Goal: Check status

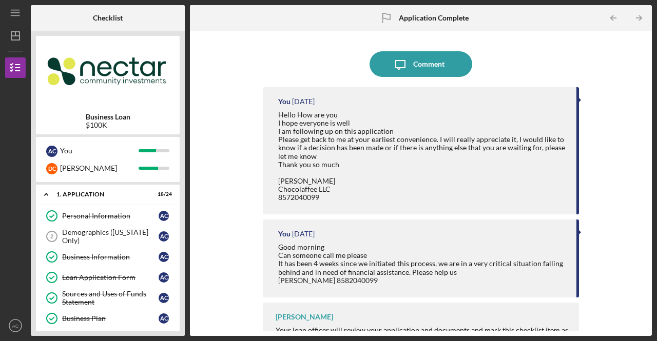
scroll to position [23, 0]
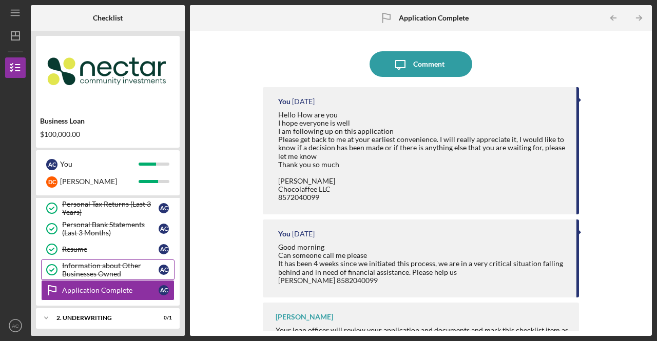
scroll to position [452, 0]
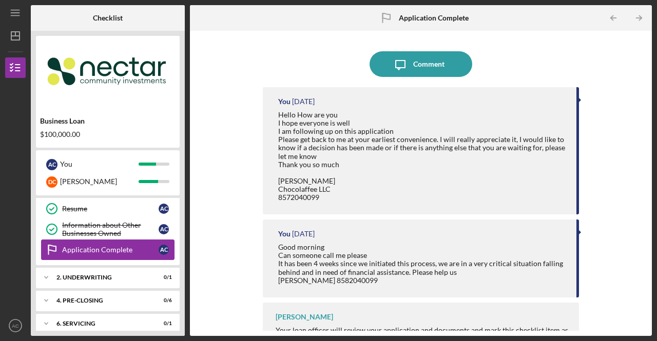
click at [126, 246] on div "Application Complete" at bounding box center [110, 250] width 97 height 8
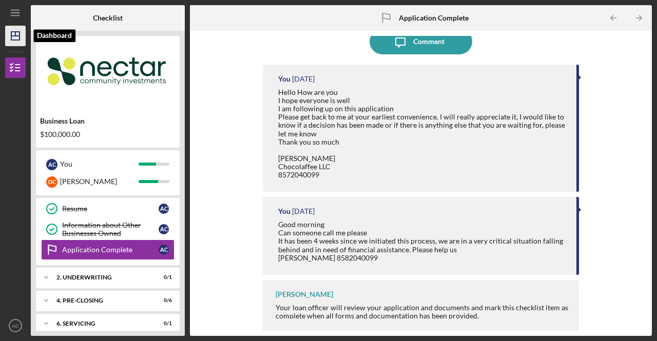
click at [16, 42] on icon "Icon/Dashboard" at bounding box center [16, 36] width 26 height 26
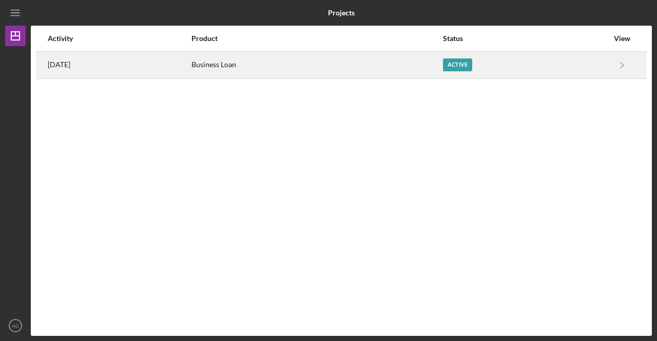
click at [93, 65] on div "3 months ago" at bounding box center [119, 65] width 143 height 26
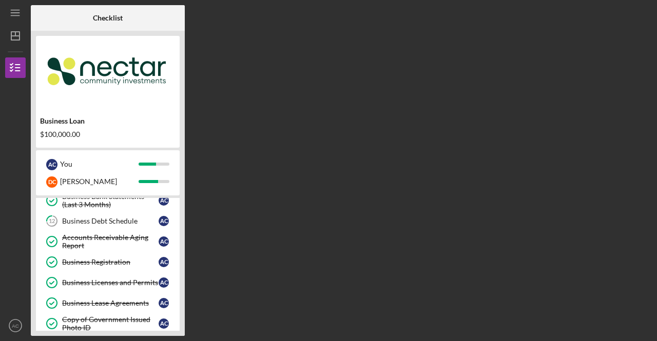
scroll to position [452, 0]
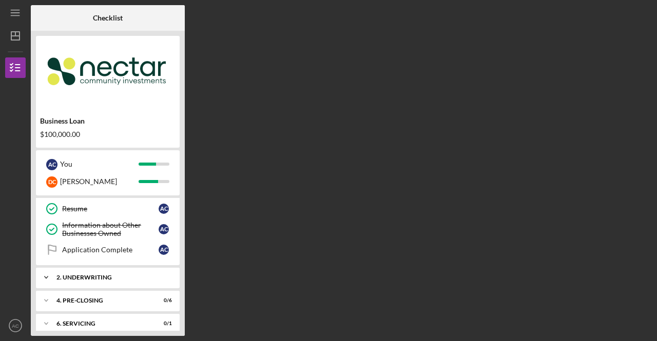
click at [102, 275] on div "2. Underwriting" at bounding box center [111, 278] width 110 height 6
click at [93, 295] on div "Site Visit" at bounding box center [110, 299] width 97 height 8
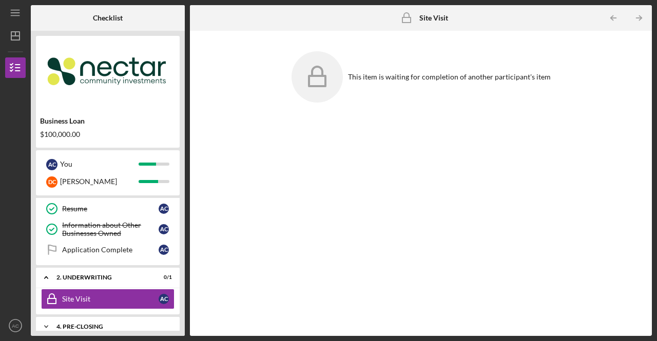
click at [91, 324] on div "4. Pre-Closing" at bounding box center [111, 327] width 110 height 6
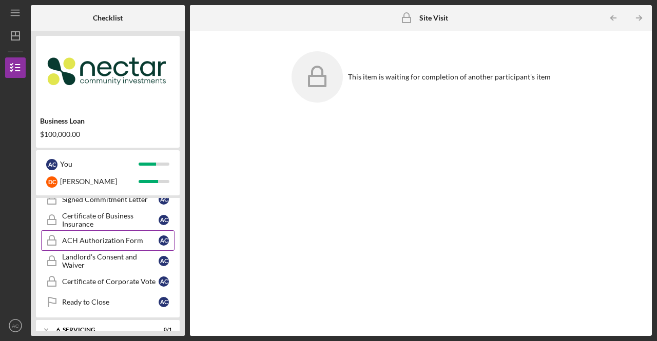
scroll to position [604, 0]
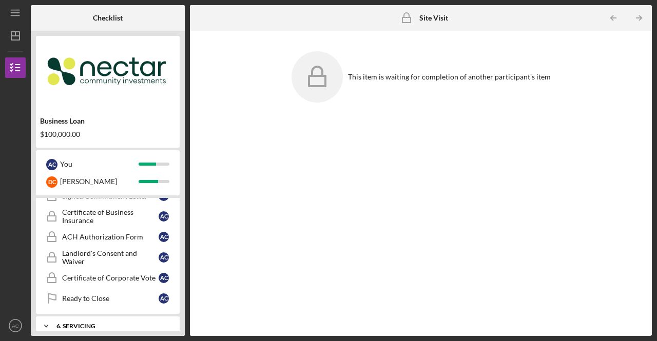
click at [104, 323] on div "6. Servicing" at bounding box center [111, 326] width 110 height 6
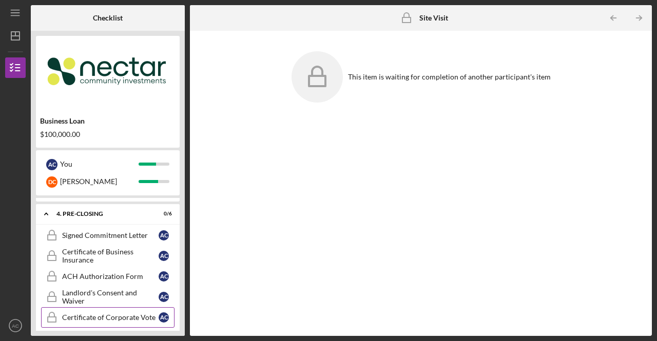
scroll to position [564, 0]
